Goal: Navigation & Orientation: Find specific page/section

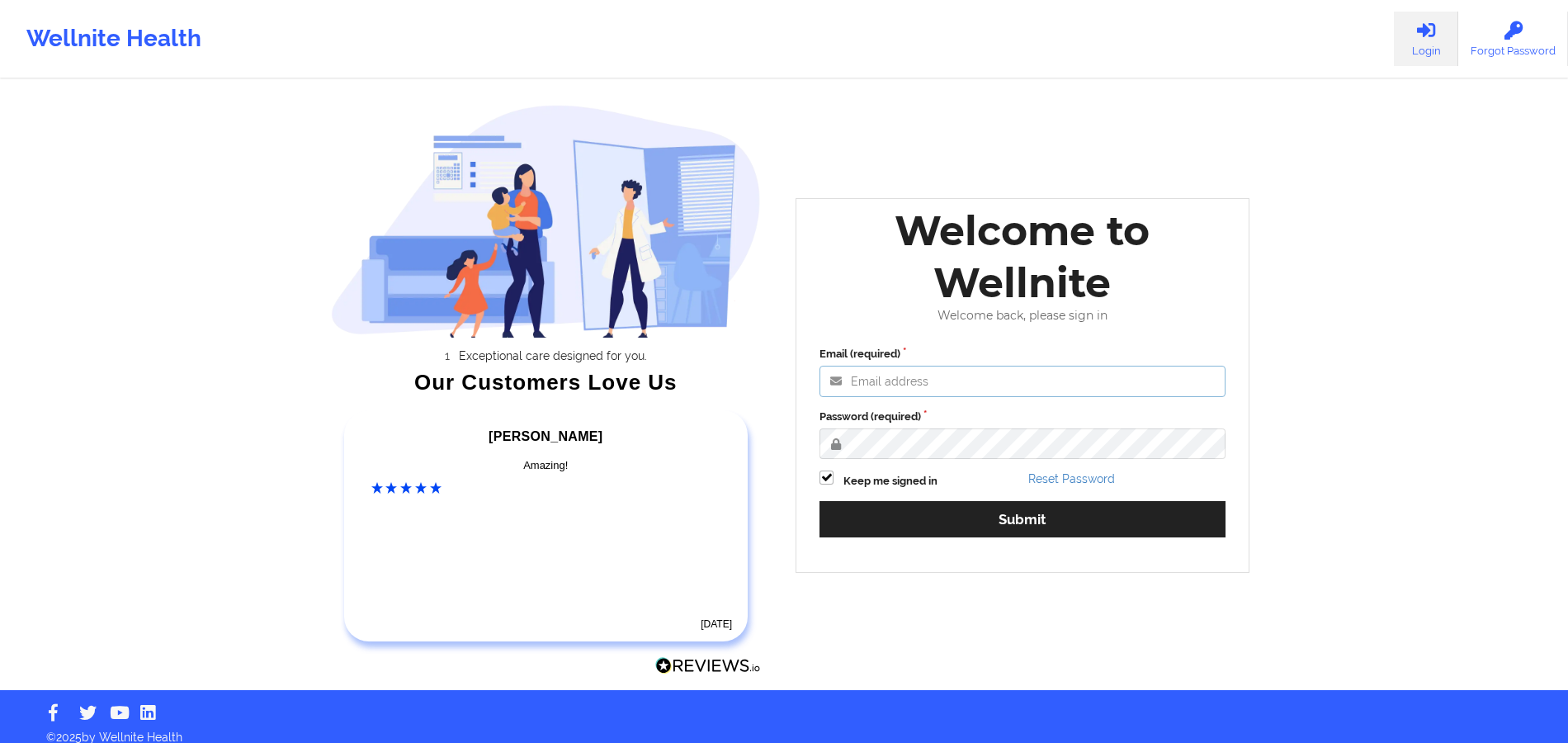
type input "[PERSON_NAME][EMAIL_ADDRESS][DOMAIN_NAME]"
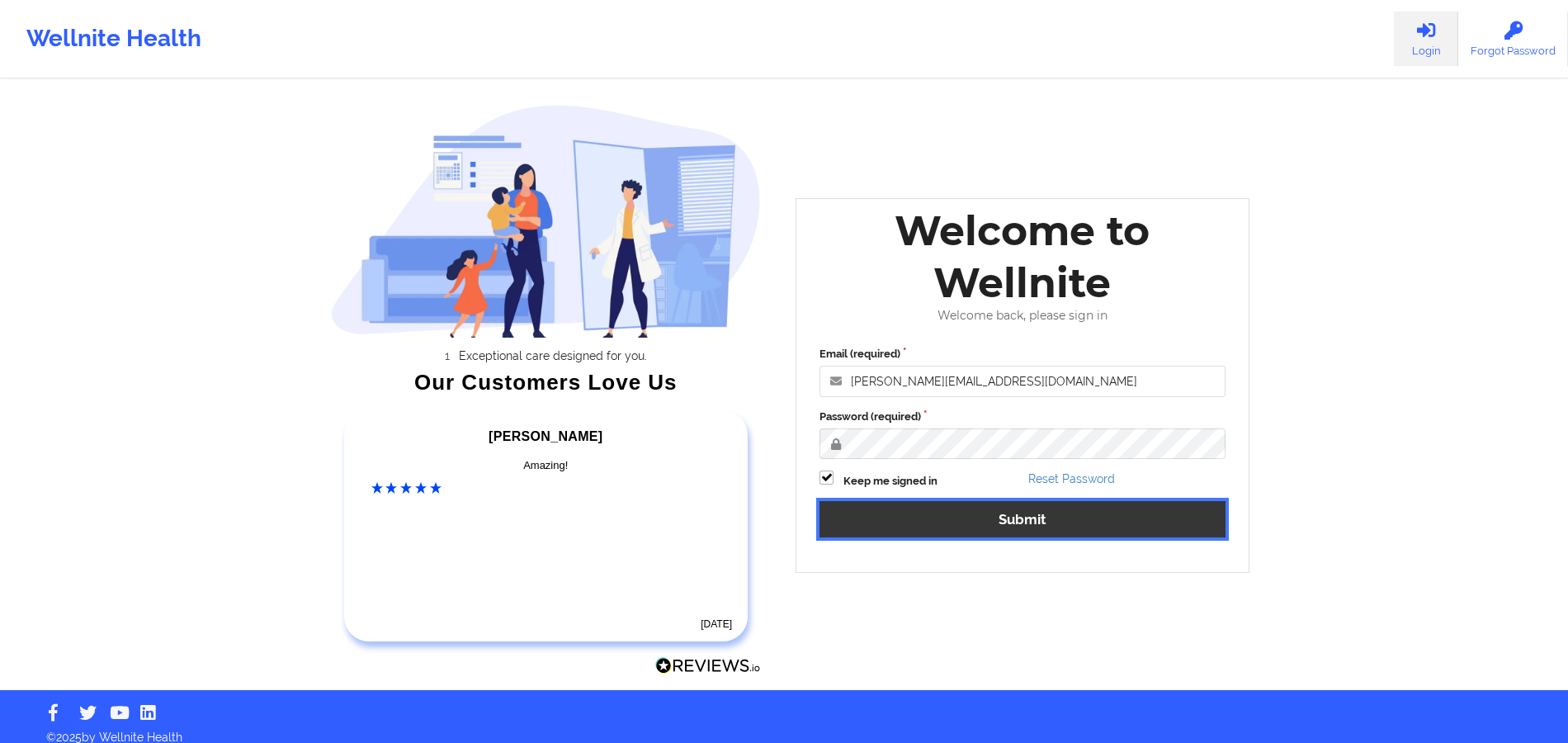
click at [1135, 507] on button "Submit" at bounding box center [1022, 518] width 406 height 36
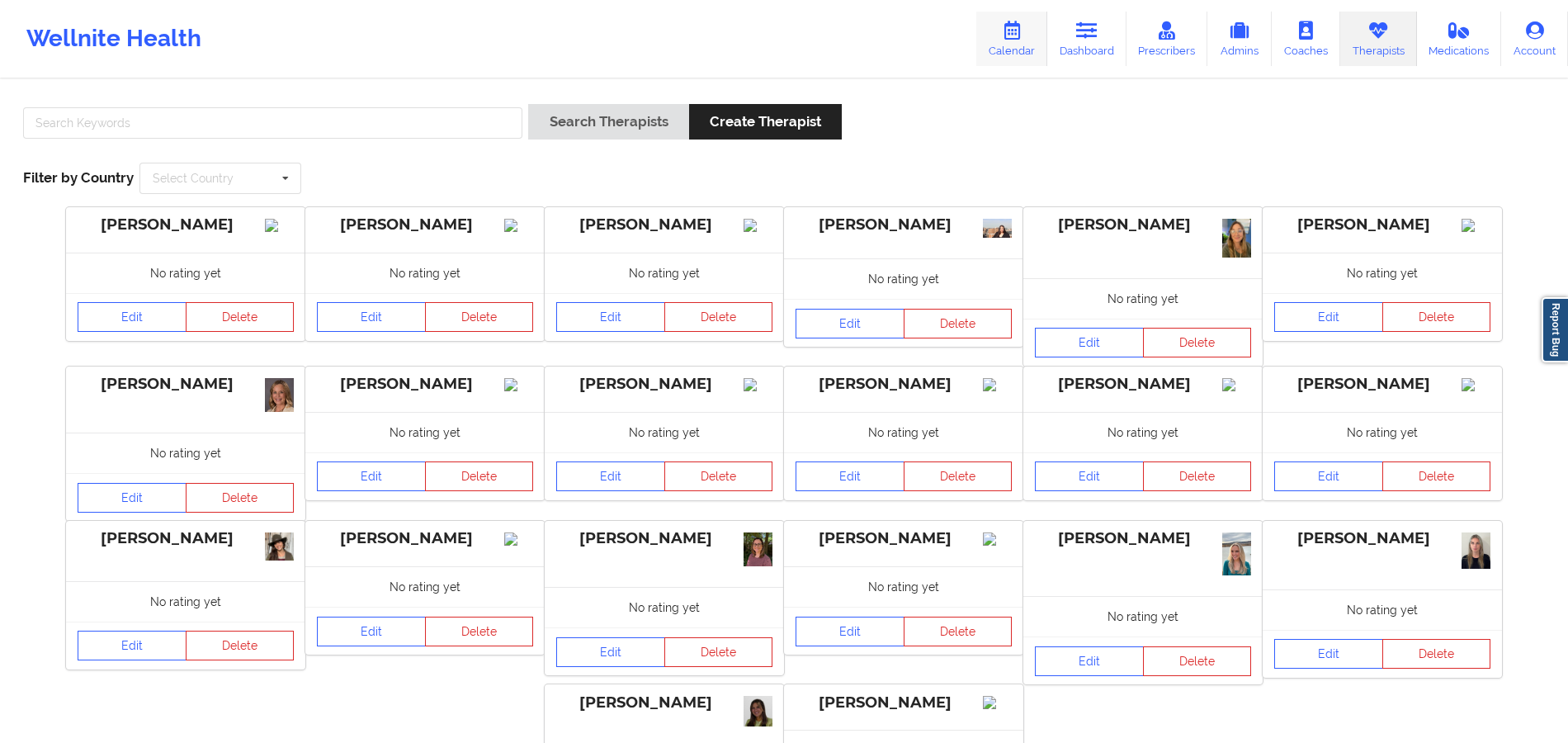
click at [1030, 38] on link "Calendar" at bounding box center [1012, 38] width 71 height 55
